Goal: Information Seeking & Learning: Learn about a topic

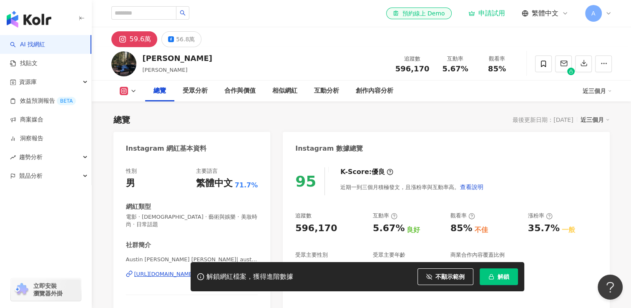
scroll to position [33, 0]
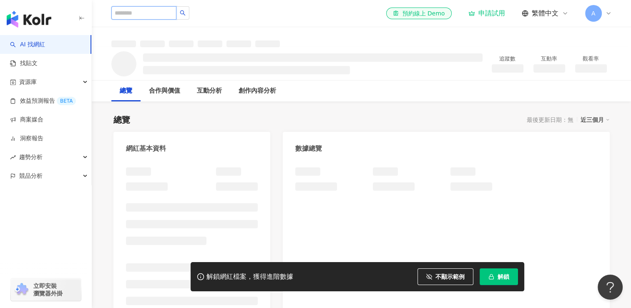
click at [146, 13] on input "search" at bounding box center [143, 12] width 65 height 13
type input "*****"
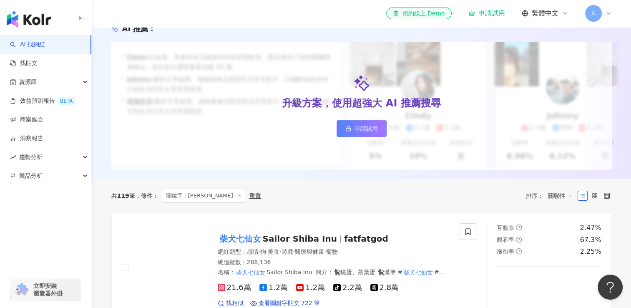
scroll to position [167, 0]
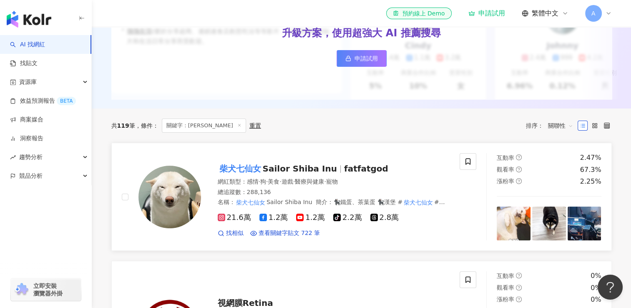
click at [282, 173] on span "Sailor Shiba Inu" at bounding box center [300, 168] width 74 height 10
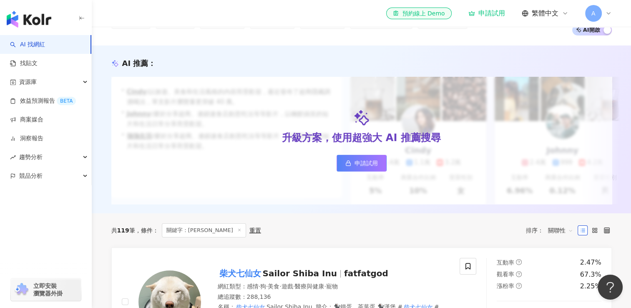
scroll to position [0, 0]
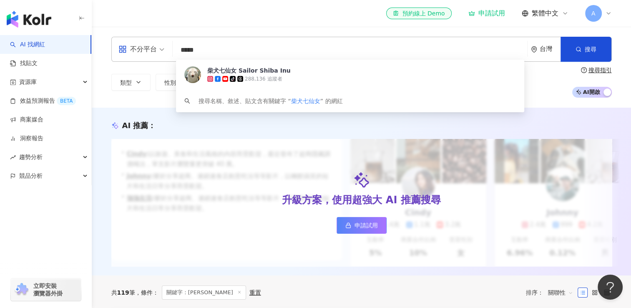
drag, startPoint x: 227, startPoint y: 53, endPoint x: 169, endPoint y: 51, distance: 57.6
click at [140, 52] on div "不分平台 ***** 台灣 搜尋 96e4b5b7-1c86-4231-b949-489bdf48b191 柴犬七仙女 Sailor Shiba Inu ti…" at bounding box center [361, 49] width 500 height 25
paste input "search"
type input "*****"
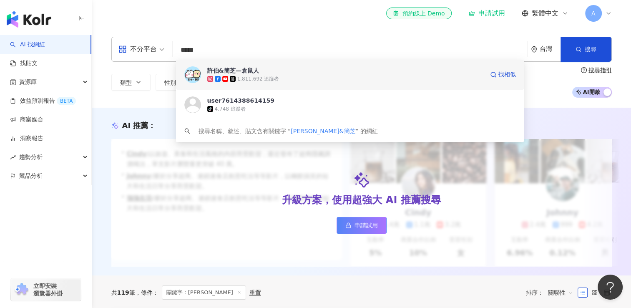
click at [290, 78] on div "1,811,692 追蹤者" at bounding box center [345, 79] width 277 height 8
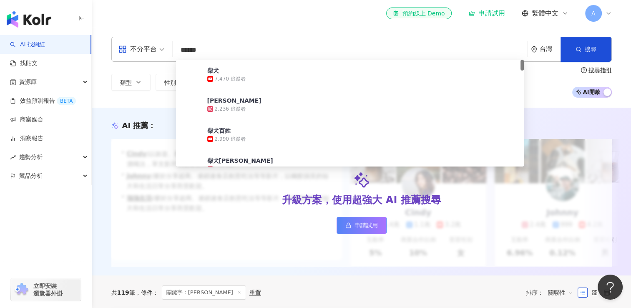
type input "*****"
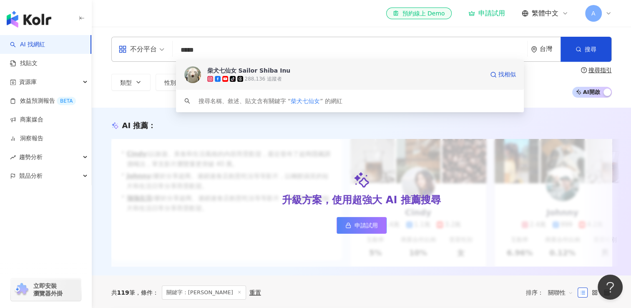
click at [279, 76] on div "tiktok-icon 288,136 追蹤者" at bounding box center [345, 79] width 277 height 8
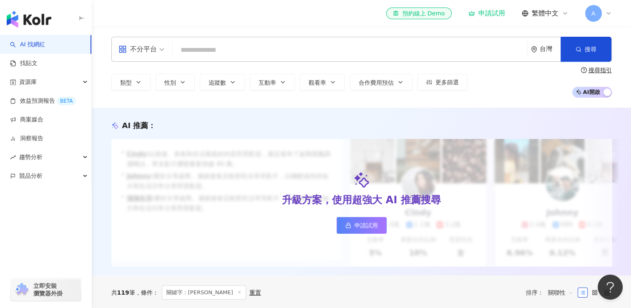
click at [268, 45] on input "search" at bounding box center [350, 50] width 348 height 16
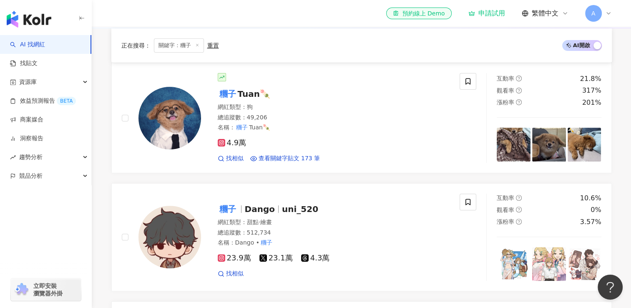
scroll to position [292, 0]
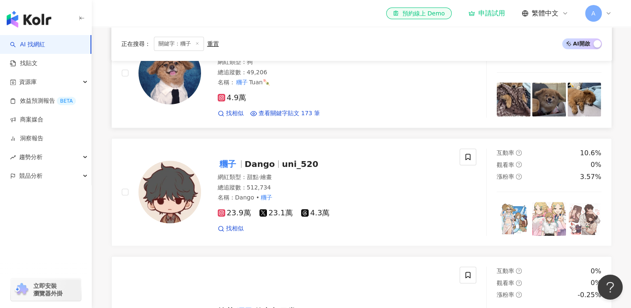
click at [186, 88] on img at bounding box center [169, 73] width 63 height 63
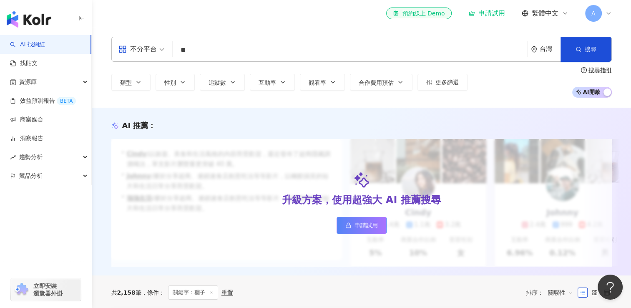
click at [228, 55] on input "**" at bounding box center [350, 50] width 348 height 16
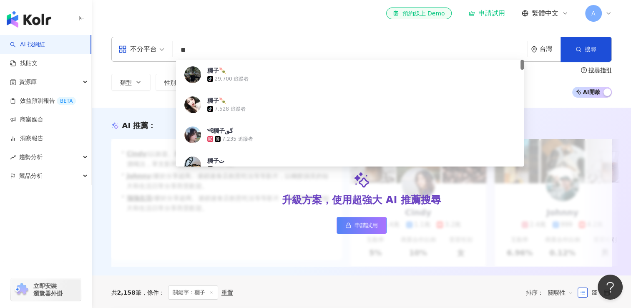
type input "*"
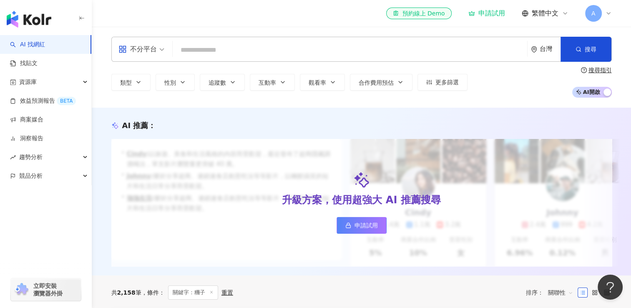
paste input "*******"
type input "*******"
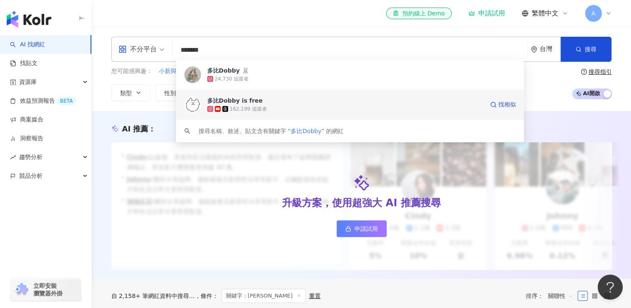
click at [259, 108] on div "162,199 追蹤者" at bounding box center [248, 109] width 37 height 7
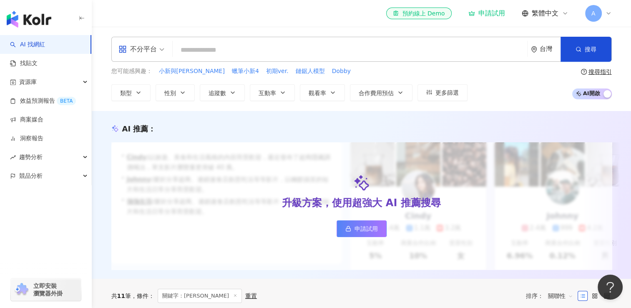
click at [281, 50] on input "search" at bounding box center [350, 50] width 348 height 16
paste input "**********"
type input "**********"
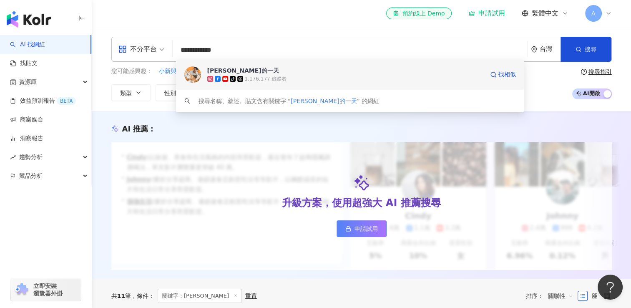
click at [284, 73] on span "柴犬Nana和阿楞的一天" at bounding box center [345, 70] width 277 height 8
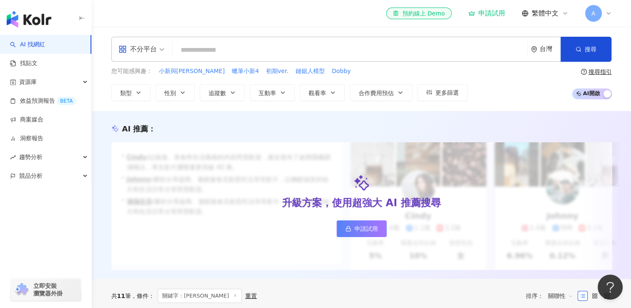
click at [205, 56] on input "search" at bounding box center [350, 50] width 348 height 16
paste input "****"
type input "****"
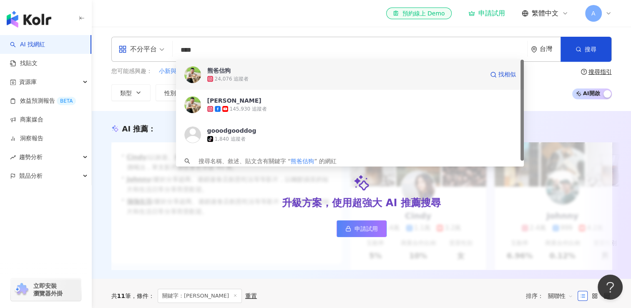
click at [274, 76] on div "24,076 追蹤者" at bounding box center [345, 79] width 277 height 8
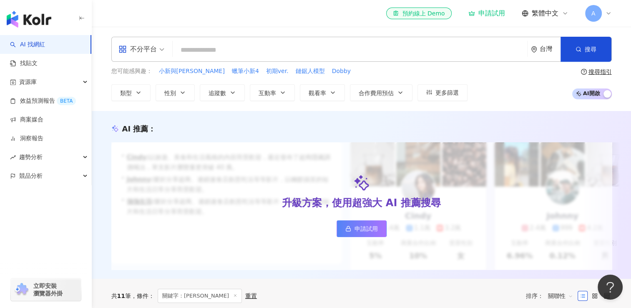
click at [207, 46] on input "search" at bounding box center [350, 50] width 348 height 16
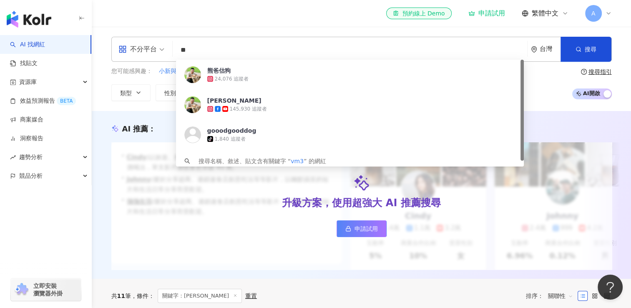
type input "*"
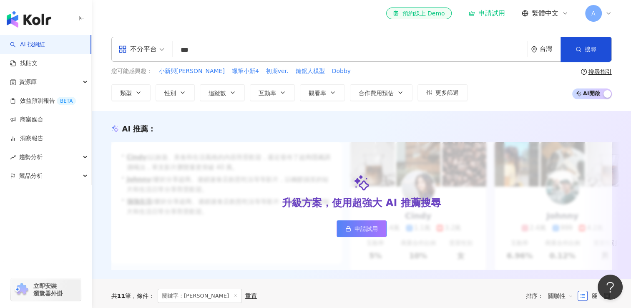
type input "**"
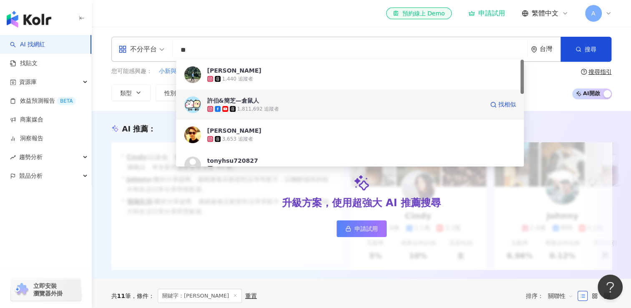
click at [252, 104] on div "許伯&簡芝—倉鼠人" at bounding box center [233, 100] width 52 height 8
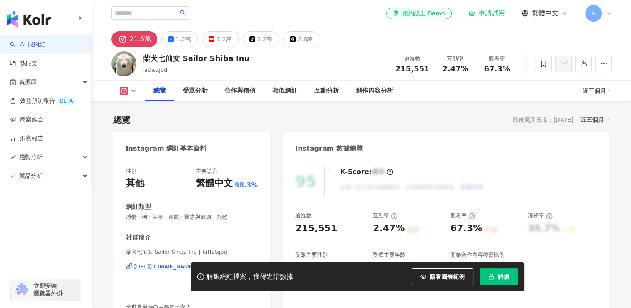
scroll to position [125, 0]
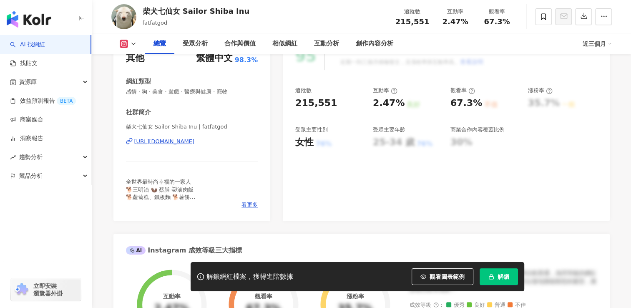
drag, startPoint x: 454, startPoint y: 276, endPoint x: 543, endPoint y: 189, distance: 124.2
click at [454, 276] on span "觀看圖表範例" at bounding box center [447, 276] width 35 height 7
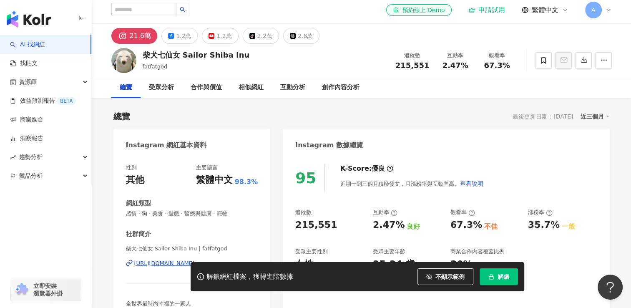
scroll to position [0, 0]
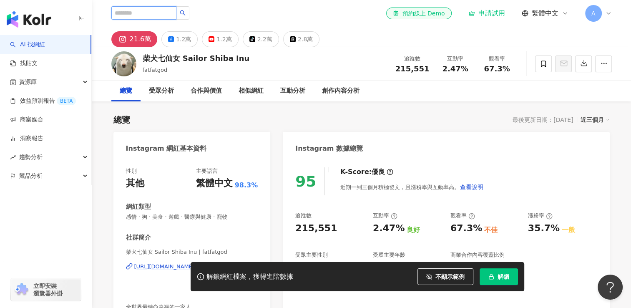
click at [169, 14] on input "search" at bounding box center [143, 12] width 65 height 13
paste input "*****"
type input "*****"
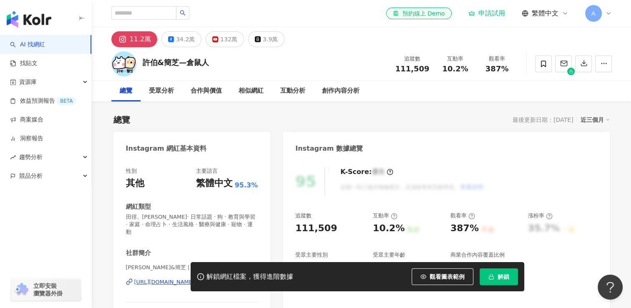
scroll to position [42, 0]
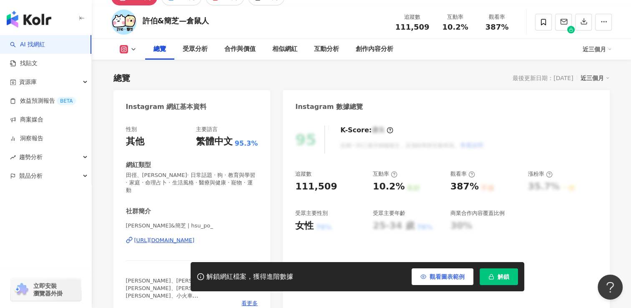
click at [438, 275] on span "觀看圖表範例" at bounding box center [447, 276] width 35 height 7
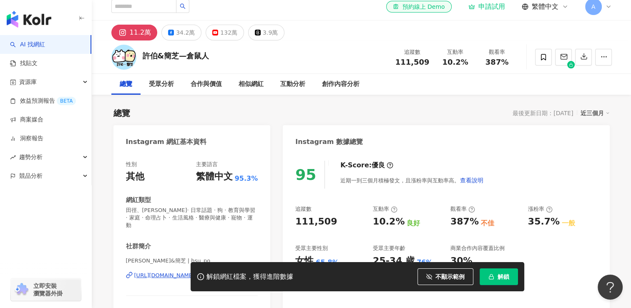
scroll to position [0, 0]
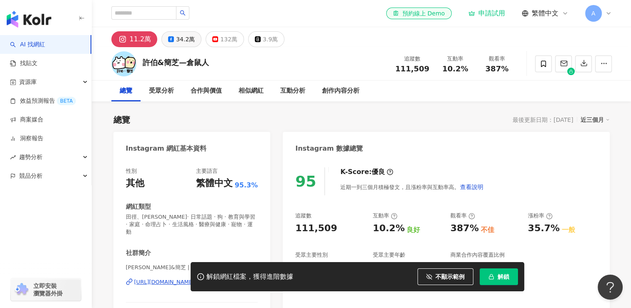
click at [177, 41] on div "34.2萬" at bounding box center [185, 39] width 19 height 12
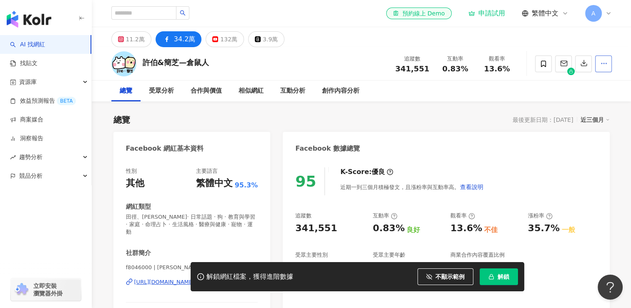
click at [603, 64] on icon "button" at bounding box center [604, 64] width 8 height 8
click at [472, 86] on div "總覽 受眾分析 合作與價值 相似網紅 互動分析 創作內容分析" at bounding box center [361, 90] width 500 height 21
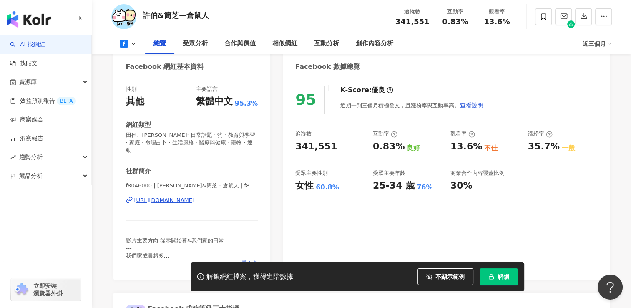
scroll to position [83, 0]
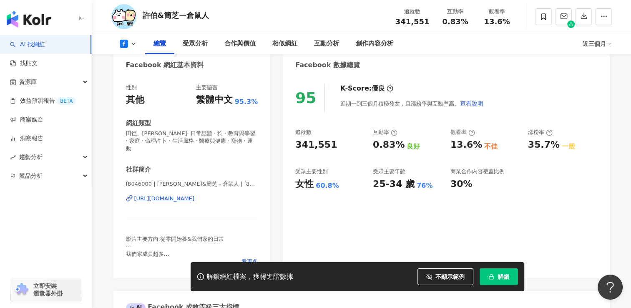
click at [169, 195] on div "https://www.facebook.com/921305714565928" at bounding box center [164, 199] width 60 height 8
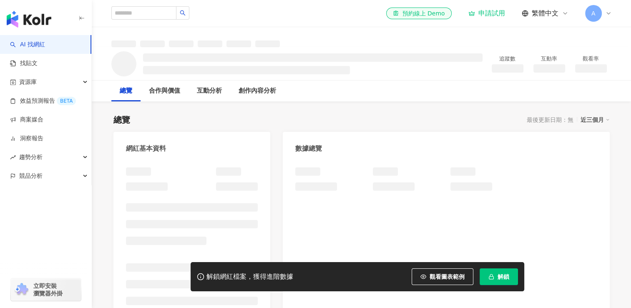
scroll to position [42, 0]
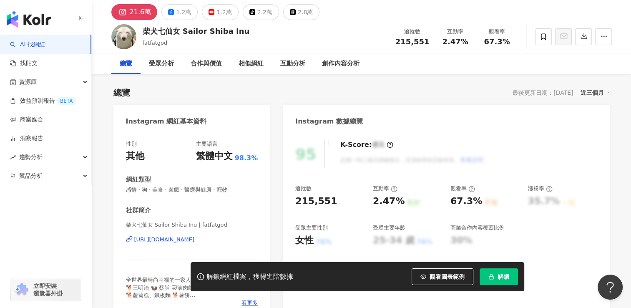
scroll to position [83, 0]
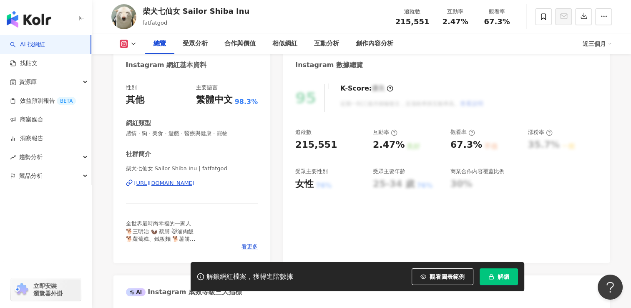
click at [195, 185] on div "[URL][DOMAIN_NAME]" at bounding box center [164, 183] width 60 height 8
click at [129, 44] on button at bounding box center [128, 44] width 34 height 8
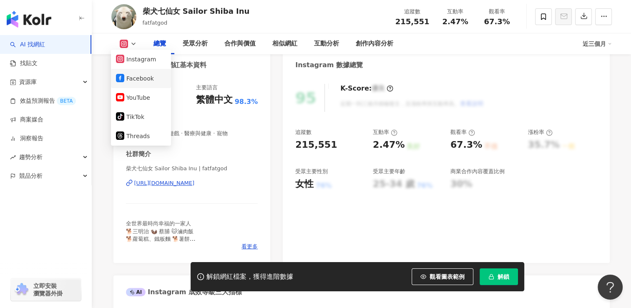
click at [138, 85] on li "Facebook" at bounding box center [141, 78] width 60 height 19
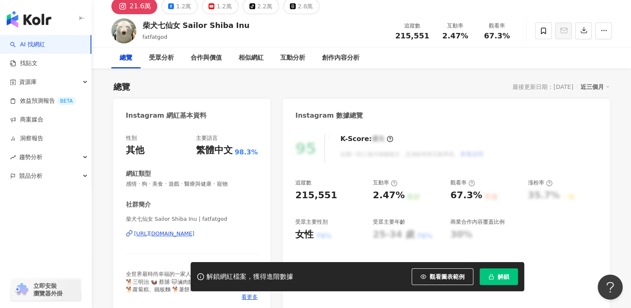
scroll to position [0, 0]
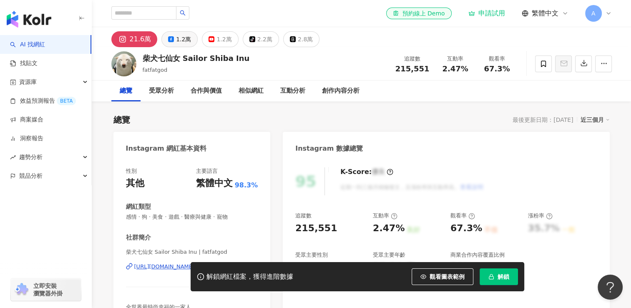
click at [184, 35] on div "1.2萬" at bounding box center [183, 39] width 15 height 12
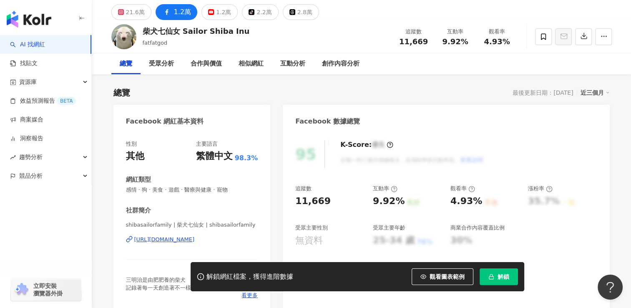
scroll to position [42, 0]
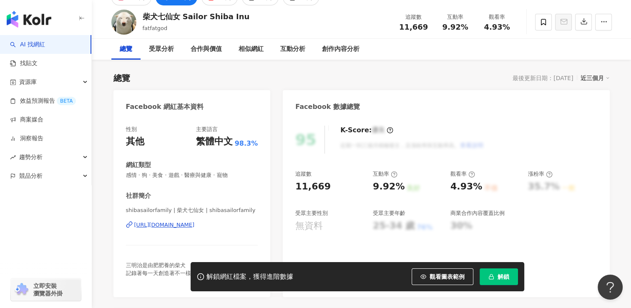
click at [200, 229] on div "shibasailorfamily | 柴犬七仙女 | shibasailorfamily https://www.facebook.com/77324552…" at bounding box center [192, 230] width 132 height 49
click at [202, 229] on div "shibasailorfamily | 柴犬七仙女 | shibasailorfamily https://www.facebook.com/77324552…" at bounding box center [192, 230] width 132 height 49
click at [195, 224] on div "https://www.facebook.com/773245522869763" at bounding box center [164, 225] width 60 height 8
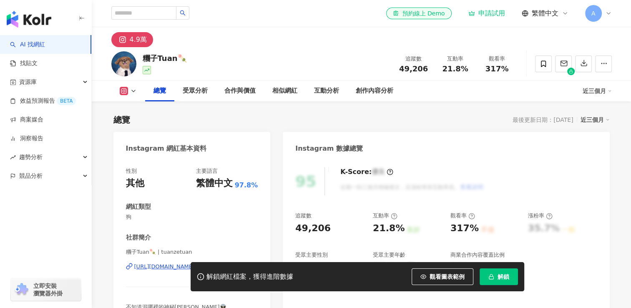
scroll to position [83, 0]
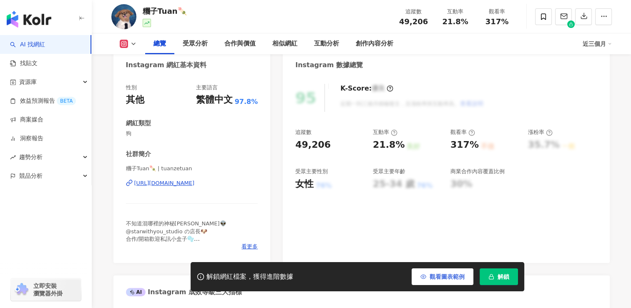
click at [465, 276] on button "觀看圖表範例" at bounding box center [443, 276] width 62 height 17
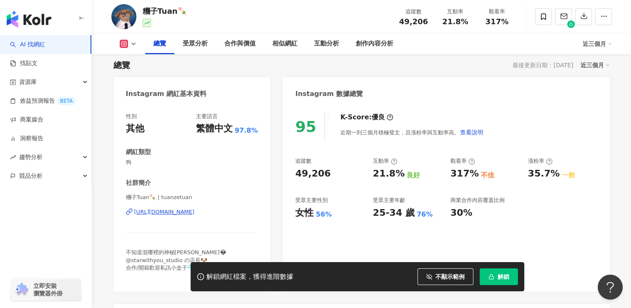
scroll to position [125, 0]
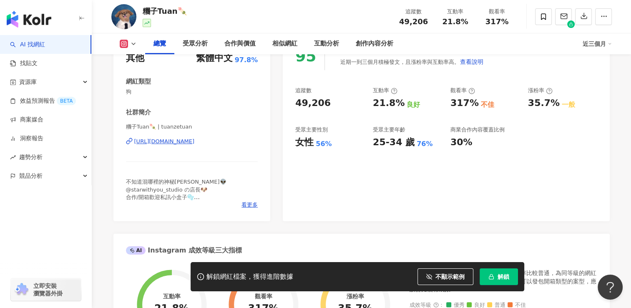
click at [180, 141] on div "https://www.instagram.com/tuanzetuan/" at bounding box center [164, 142] width 60 height 8
click at [132, 43] on polyline at bounding box center [133, 44] width 3 height 2
click at [209, 114] on div "社群簡介" at bounding box center [192, 112] width 132 height 9
drag, startPoint x: 174, startPoint y: 11, endPoint x: 141, endPoint y: 10, distance: 33.0
click at [141, 10] on div "糰子Tuan🍡 追蹤數 49,206 互動率 21.8% 觀看率 317%" at bounding box center [362, 16] width 534 height 33
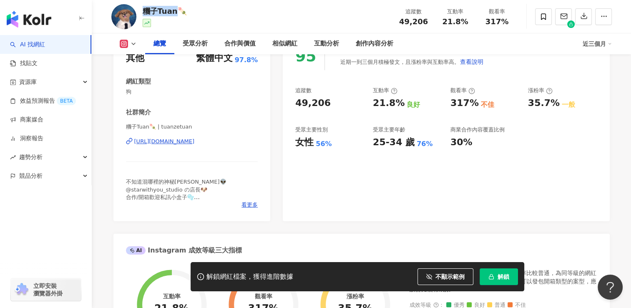
copy div "糰子Tuan"
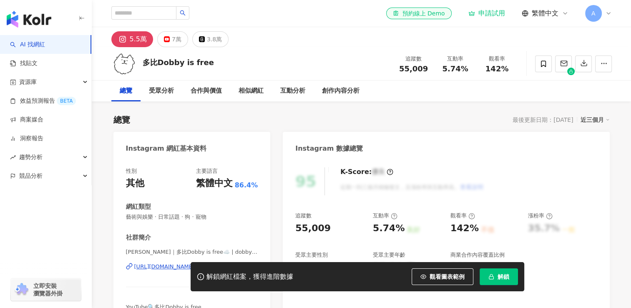
scroll to position [42, 0]
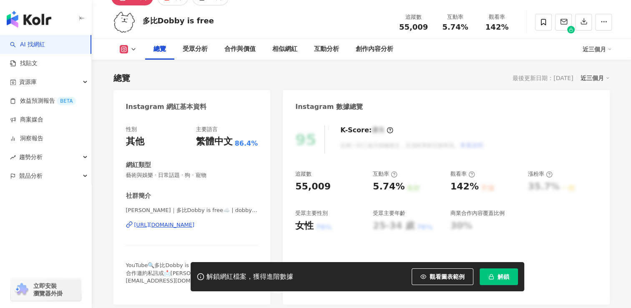
click at [426, 277] on button "觀看圖表範例" at bounding box center [443, 276] width 62 height 17
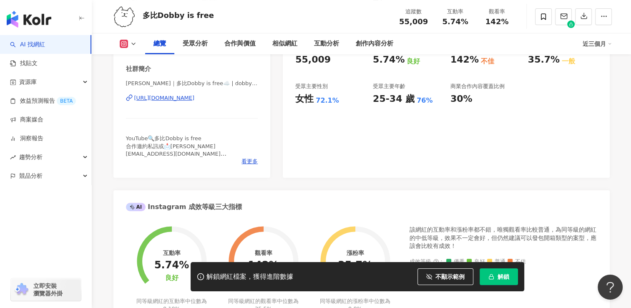
scroll to position [167, 0]
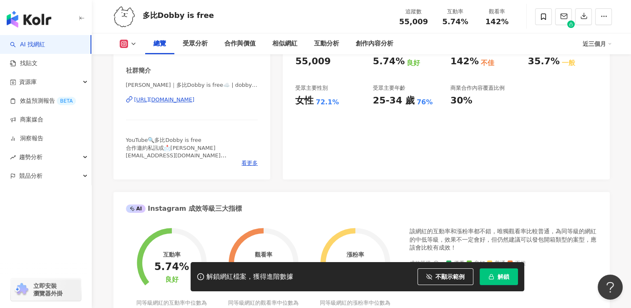
click at [195, 99] on div "https://www.instagram.com/dobby_itssofluffy/" at bounding box center [164, 100] width 60 height 8
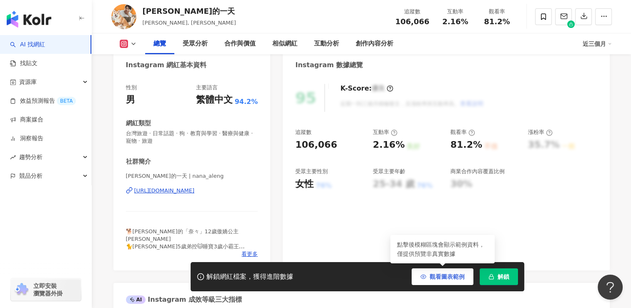
click at [437, 274] on span "觀看圖表範例" at bounding box center [447, 276] width 35 height 7
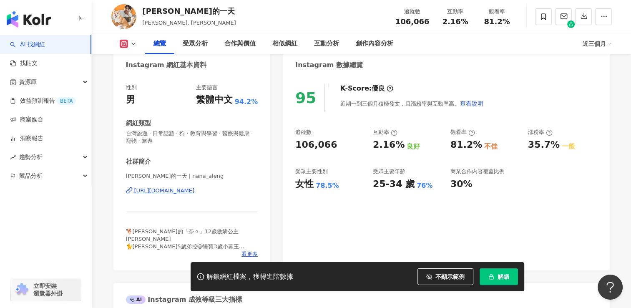
click at [195, 194] on div "https://www.instagram.com/nana_aleng/" at bounding box center [164, 191] width 60 height 8
click at [130, 40] on button at bounding box center [128, 44] width 34 height 8
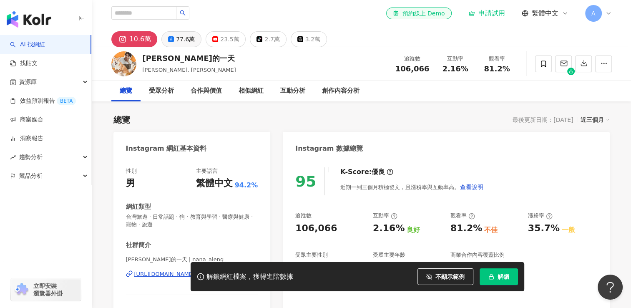
click at [185, 43] on div "77.6萬" at bounding box center [185, 39] width 19 height 12
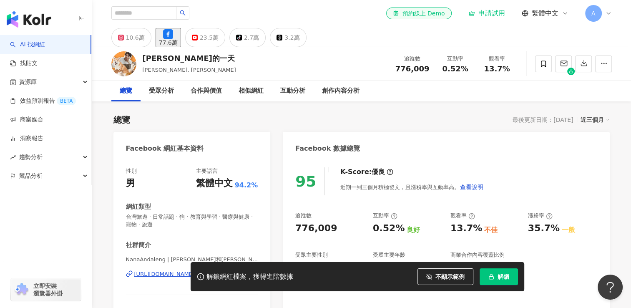
scroll to position [83, 0]
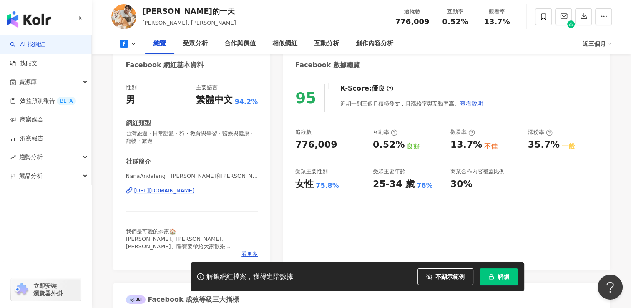
click at [195, 189] on div "https://www.facebook.com/536895059723773" at bounding box center [164, 191] width 60 height 8
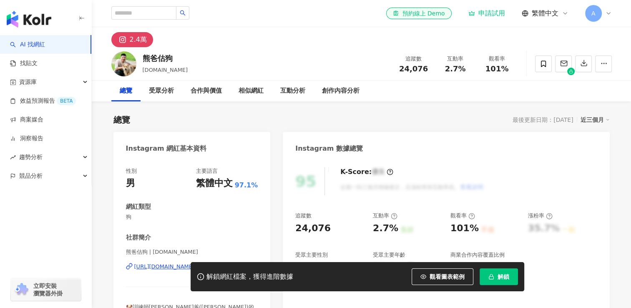
click at [461, 278] on span "觀看圖表範例" at bounding box center [447, 276] width 35 height 7
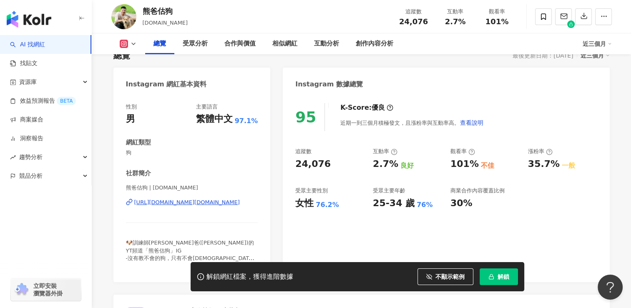
scroll to position [83, 0]
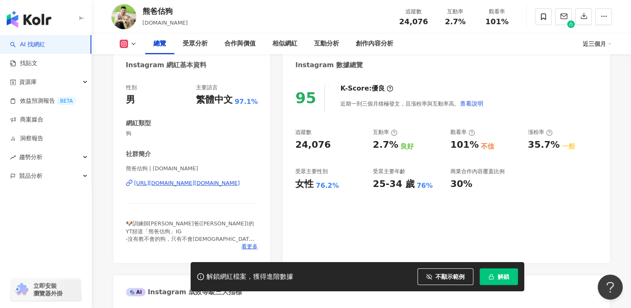
click at [231, 183] on div "[URL][DOMAIN_NAME][DOMAIN_NAME]" at bounding box center [187, 183] width 106 height 8
click at [137, 44] on button at bounding box center [128, 44] width 34 height 8
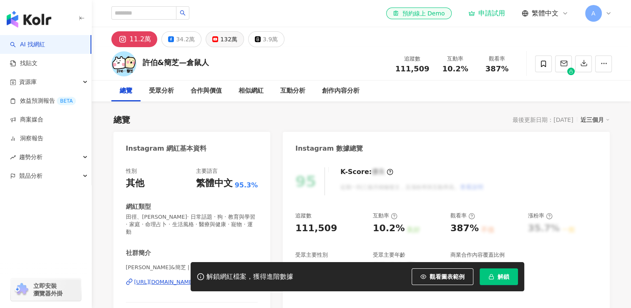
click at [221, 39] on div "132萬" at bounding box center [228, 39] width 17 height 12
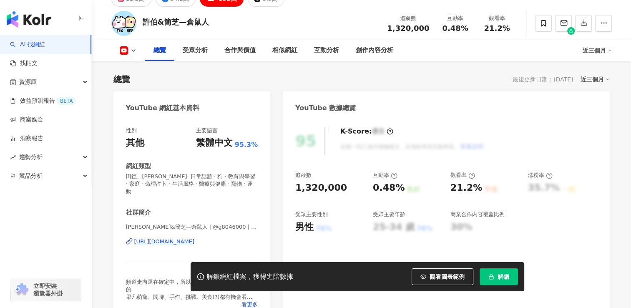
scroll to position [42, 0]
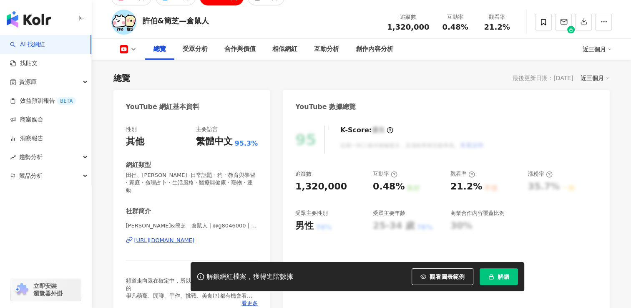
click at [195, 236] on div "[URL][DOMAIN_NAME]" at bounding box center [164, 240] width 60 height 8
click at [127, 50] on icon at bounding box center [124, 49] width 8 height 8
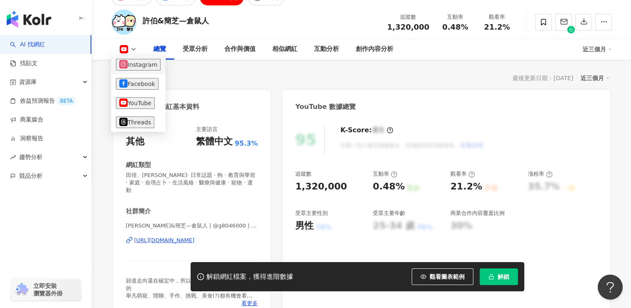
click at [142, 63] on button "Instagram" at bounding box center [138, 65] width 45 height 12
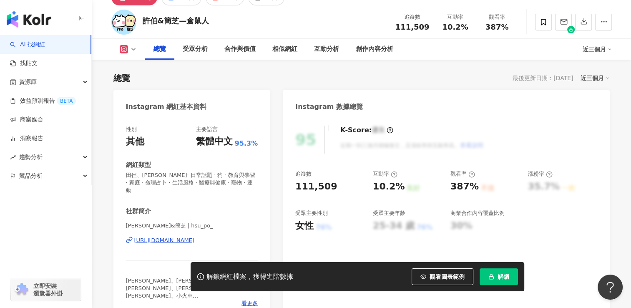
click at [131, 51] on icon at bounding box center [133, 49] width 7 height 7
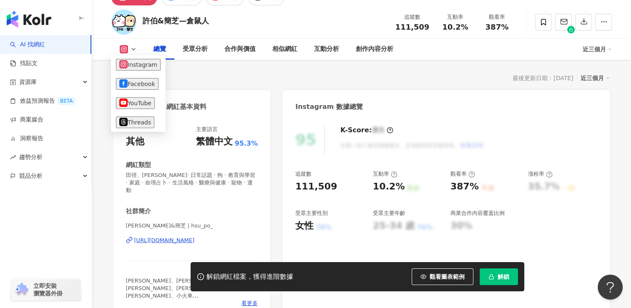
click at [195, 236] on div "[URL][DOMAIN_NAME]" at bounding box center [164, 240] width 60 height 8
